Goal: Information Seeking & Learning: Learn about a topic

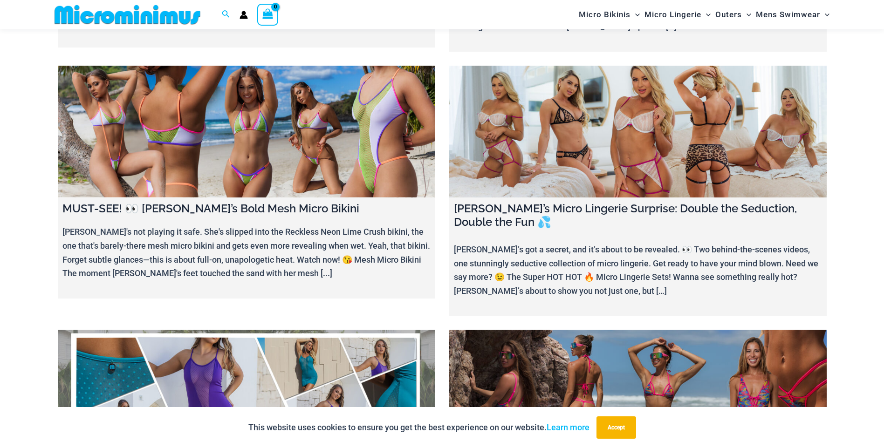
scroll to position [698, 0]
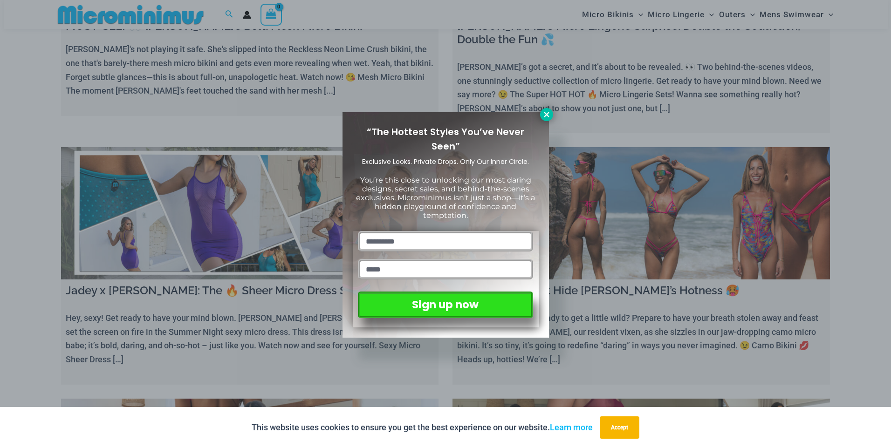
click at [545, 115] on icon at bounding box center [546, 114] width 8 height 8
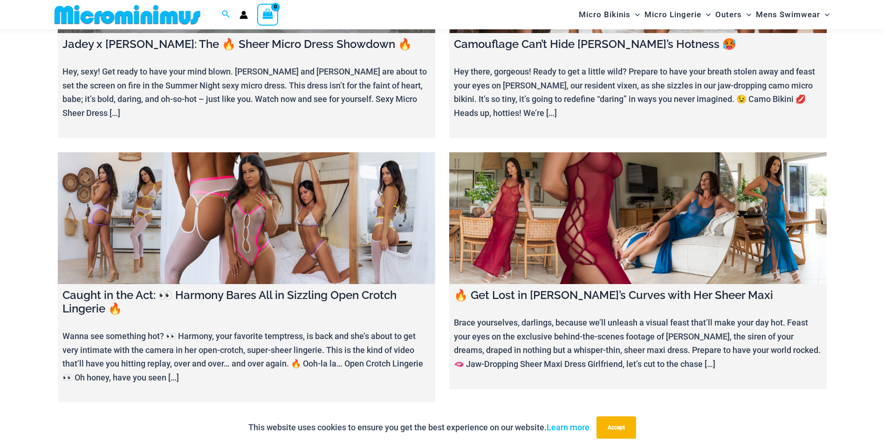
scroll to position [946, 0]
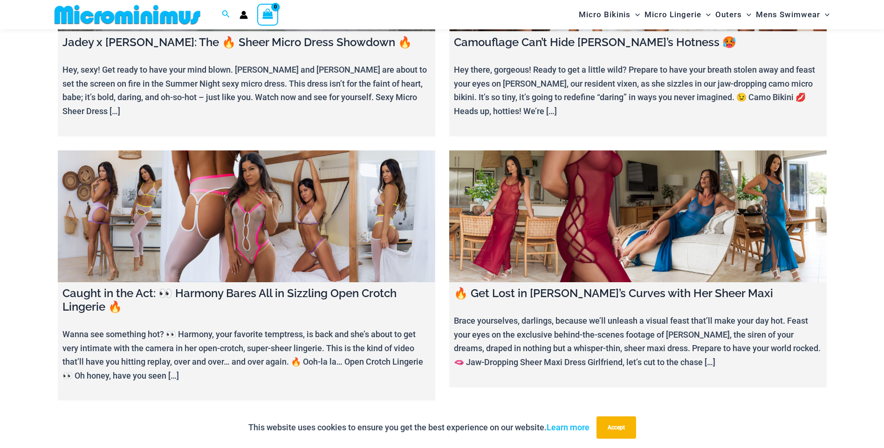
click at [254, 205] on link at bounding box center [246, 217] width 377 height 132
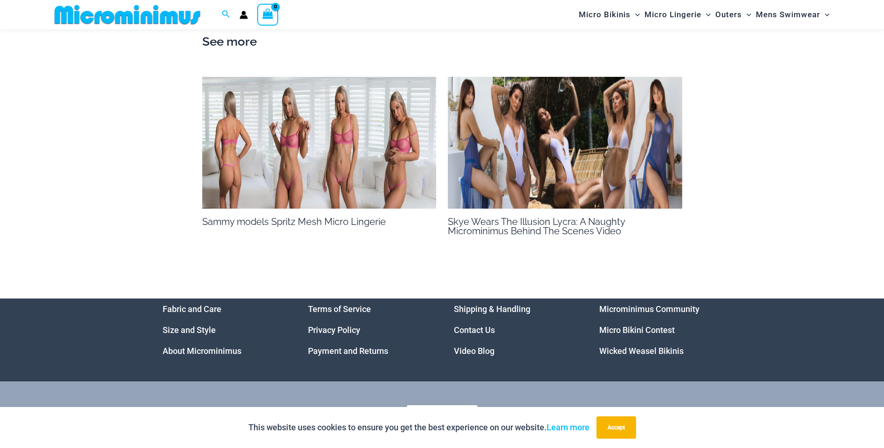
scroll to position [1082, 0]
